Goal: Information Seeking & Learning: Learn about a topic

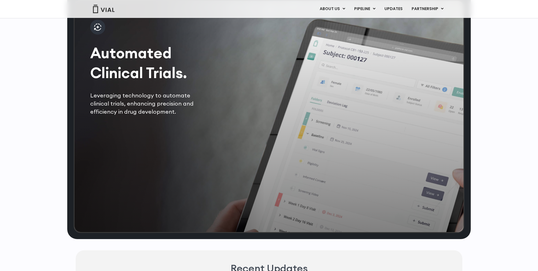
scroll to position [1184, 0]
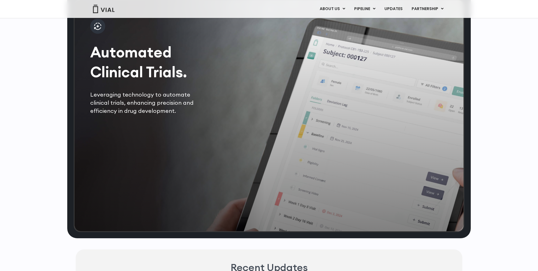
click at [190, 115] on p "Leveraging technology to automate clinical trials, enhancing precision and effi…" at bounding box center [148, 102] width 117 height 25
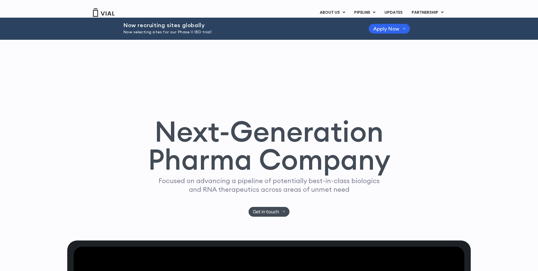
scroll to position [0, 0]
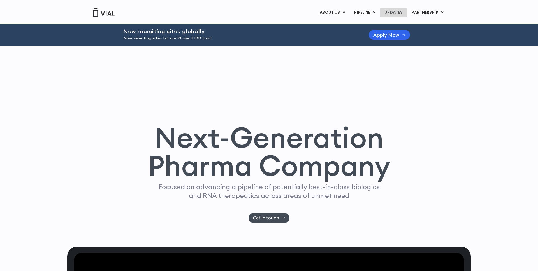
click at [398, 13] on link "UPDATES" at bounding box center [393, 13] width 27 height 10
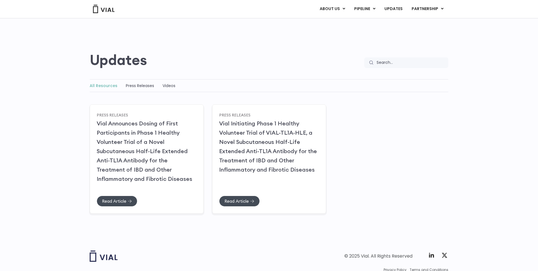
scroll to position [17, 0]
click at [415, 25] on link "LICENSING" at bounding box center [421, 22] width 49 height 9
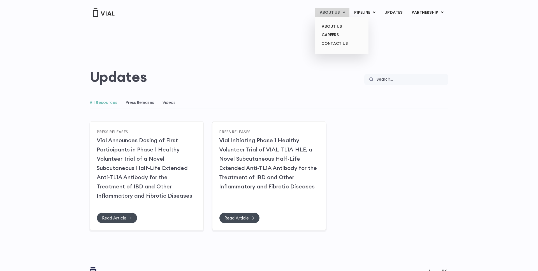
click at [329, 10] on link "ABOUT US" at bounding box center [332, 13] width 34 height 10
click at [333, 25] on link "ABOUT US" at bounding box center [341, 26] width 49 height 9
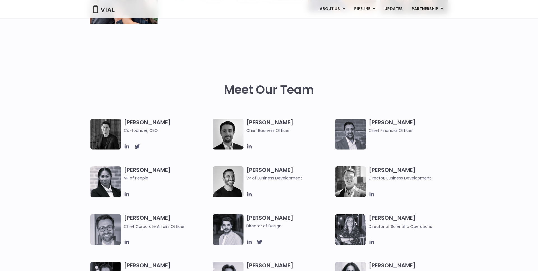
scroll to position [220, 0]
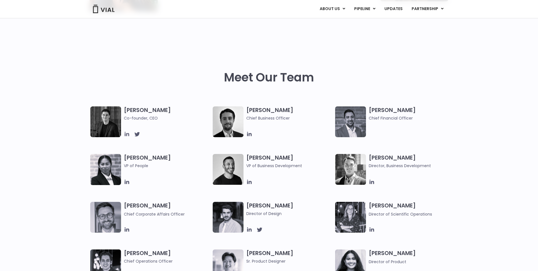
click at [127, 135] on icon at bounding box center [127, 134] width 4 height 4
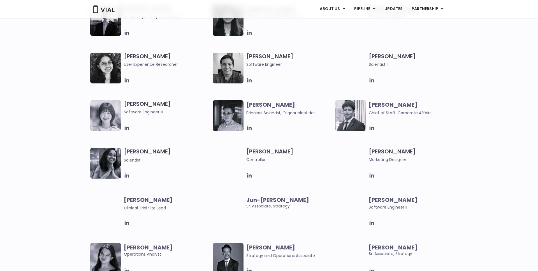
scroll to position [878, 0]
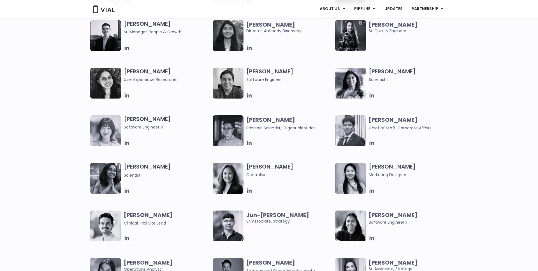
click at [255, 216] on b "Jun-[PERSON_NAME]" at bounding box center [277, 215] width 63 height 8
click at [255, 214] on b "Jun-[PERSON_NAME]" at bounding box center [277, 215] width 63 height 8
copy b "Jun-[PERSON_NAME]"
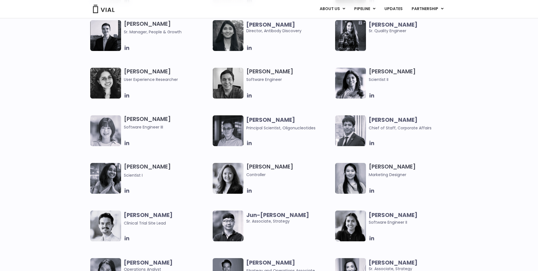
click at [488, 197] on div "[PERSON_NAME] User Experience Researcher [PERSON_NAME] Software Engineer [PERSO…" at bounding box center [269, 211] width 538 height 286
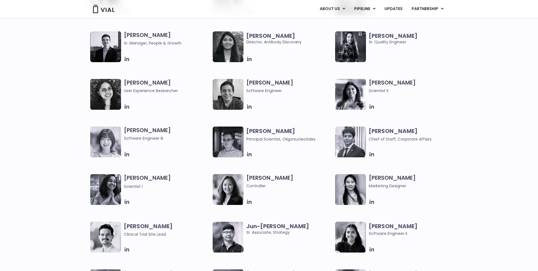
scroll to position [866, 0]
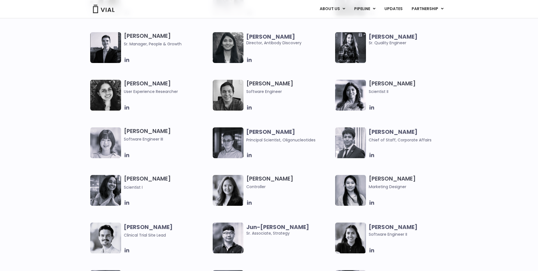
click at [227, 145] on img at bounding box center [228, 142] width 31 height 31
click at [255, 133] on b "[PERSON_NAME]" at bounding box center [270, 132] width 49 height 8
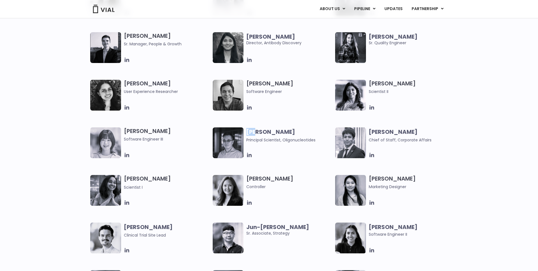
click at [255, 133] on b "[PERSON_NAME]" at bounding box center [270, 132] width 49 height 8
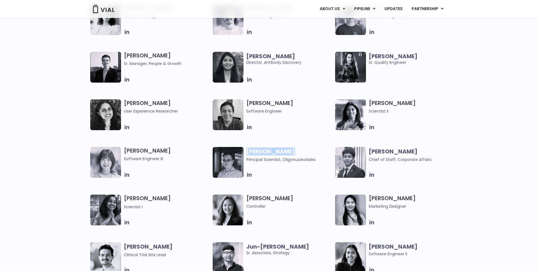
scroll to position [846, 0]
click at [259, 103] on h3 "[PERSON_NAME] Software Engineer" at bounding box center [289, 107] width 86 height 15
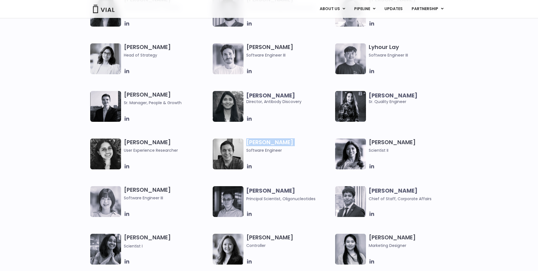
click at [302, 106] on div "[PERSON_NAME] Director, Antibody Discovery" at bounding box center [290, 106] width 89 height 31
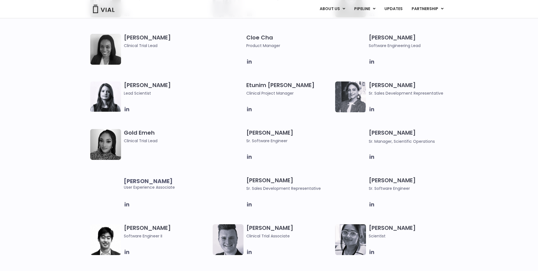
scroll to position [481, 0]
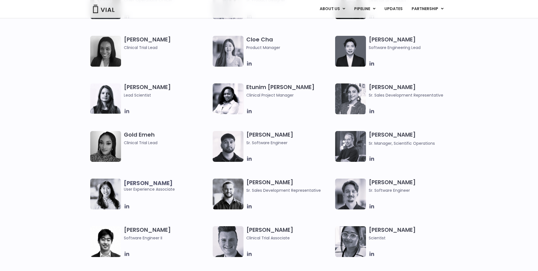
click at [127, 113] on icon at bounding box center [127, 111] width 6 height 6
